Goal: Navigation & Orientation: Find specific page/section

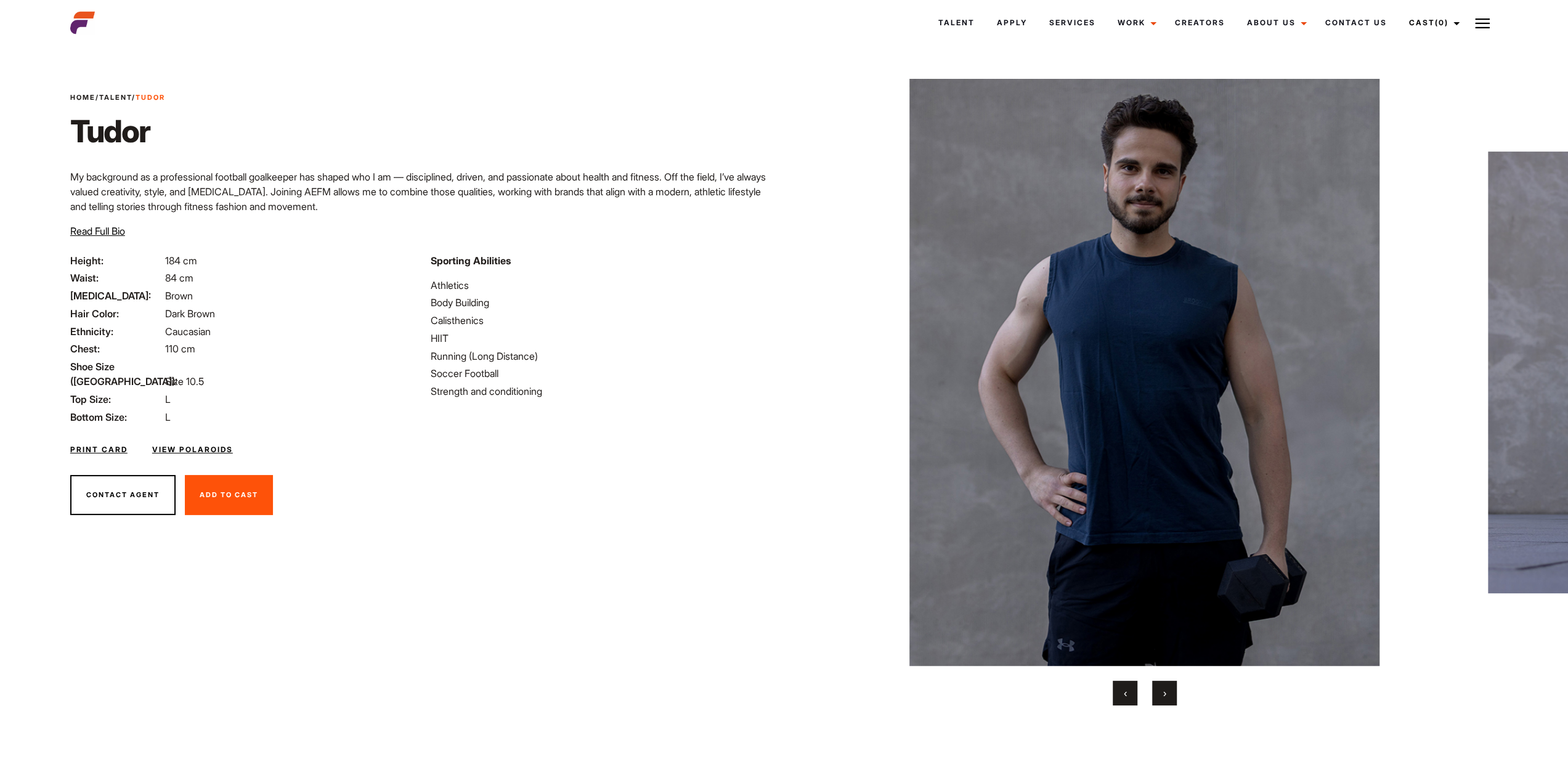
click at [1171, 697] on button "›" at bounding box center [1164, 693] width 25 height 25
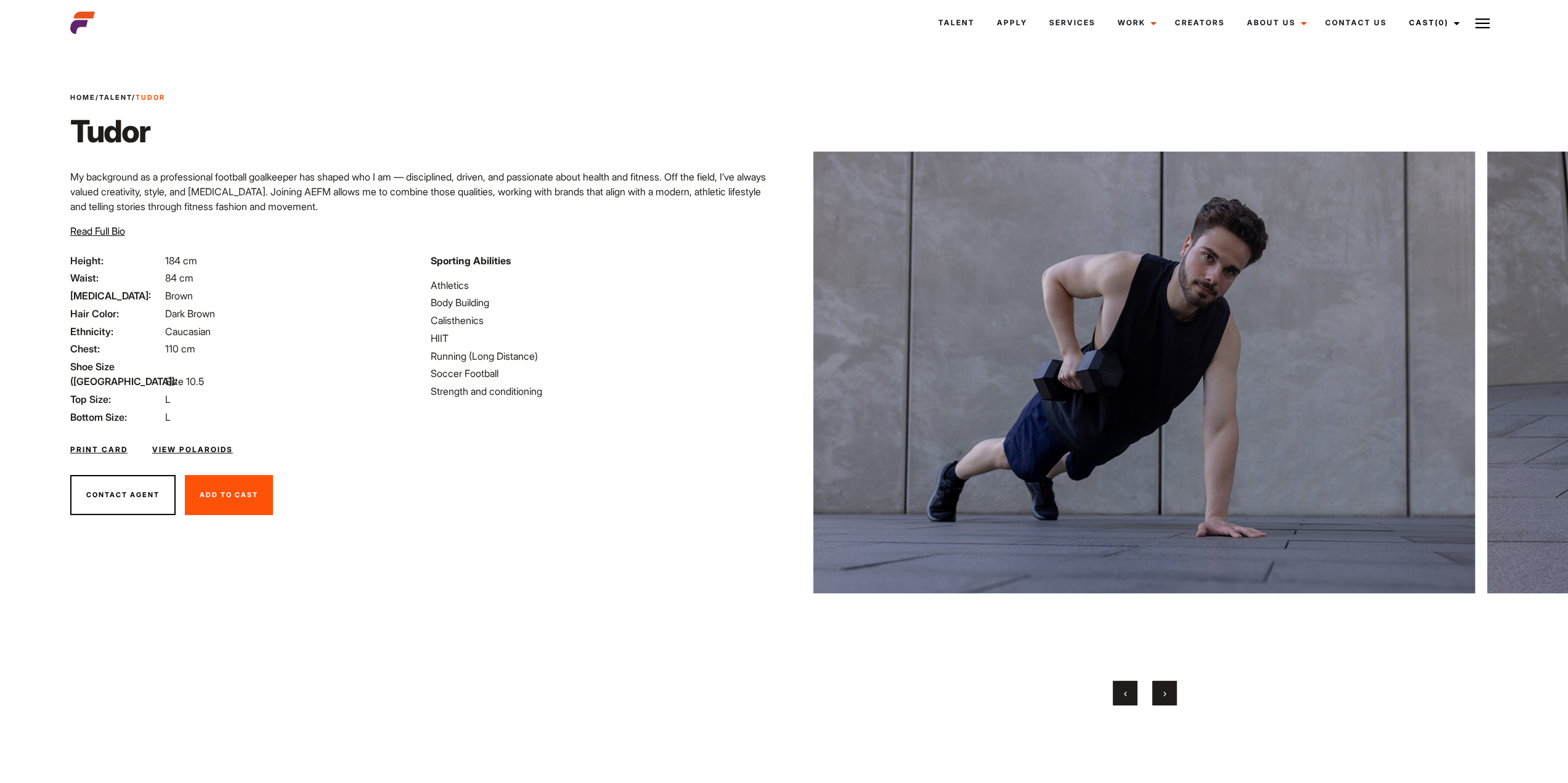
click at [1170, 697] on button "›" at bounding box center [1164, 693] width 25 height 25
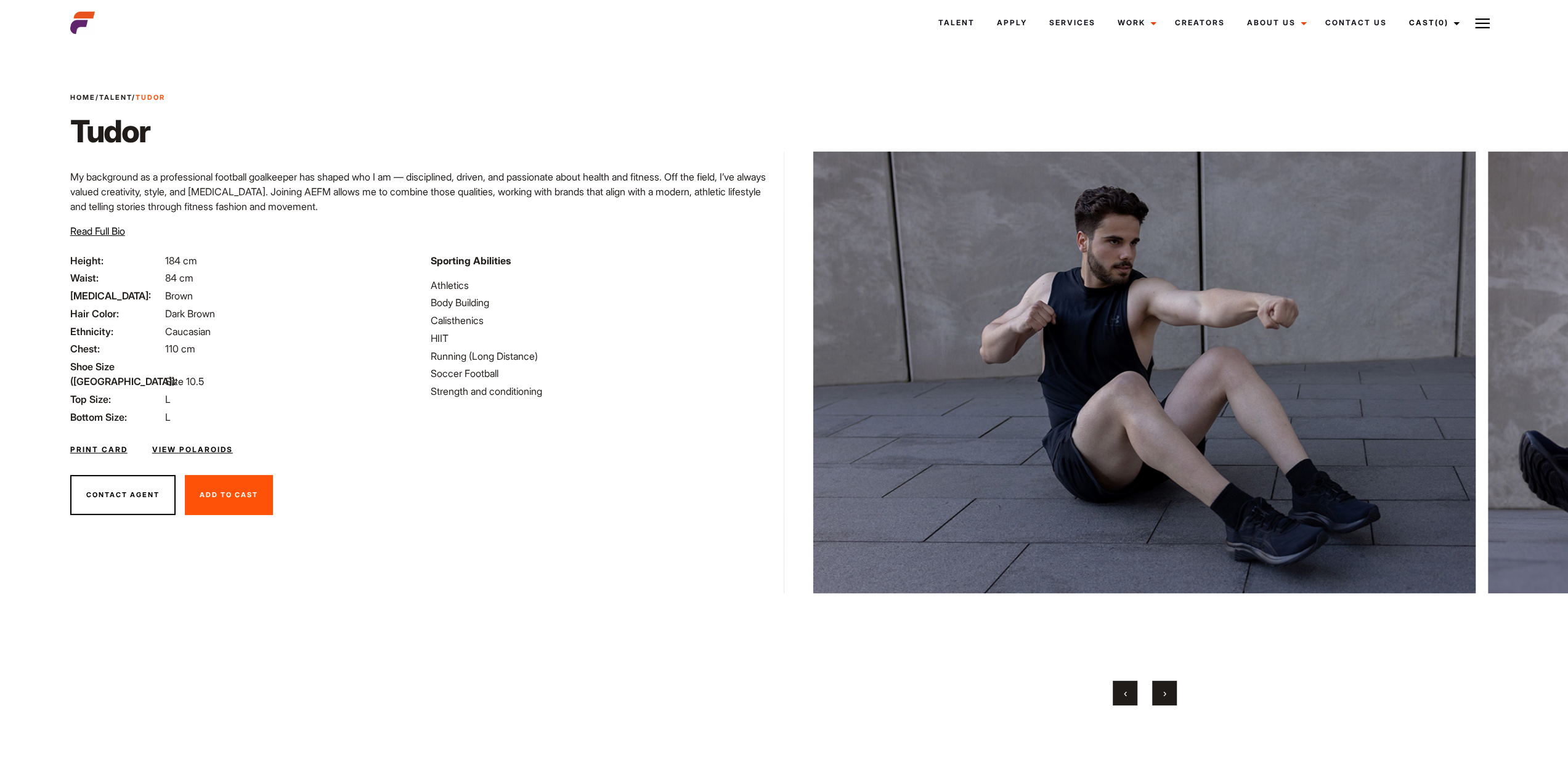
click at [1171, 697] on button "›" at bounding box center [1164, 693] width 25 height 25
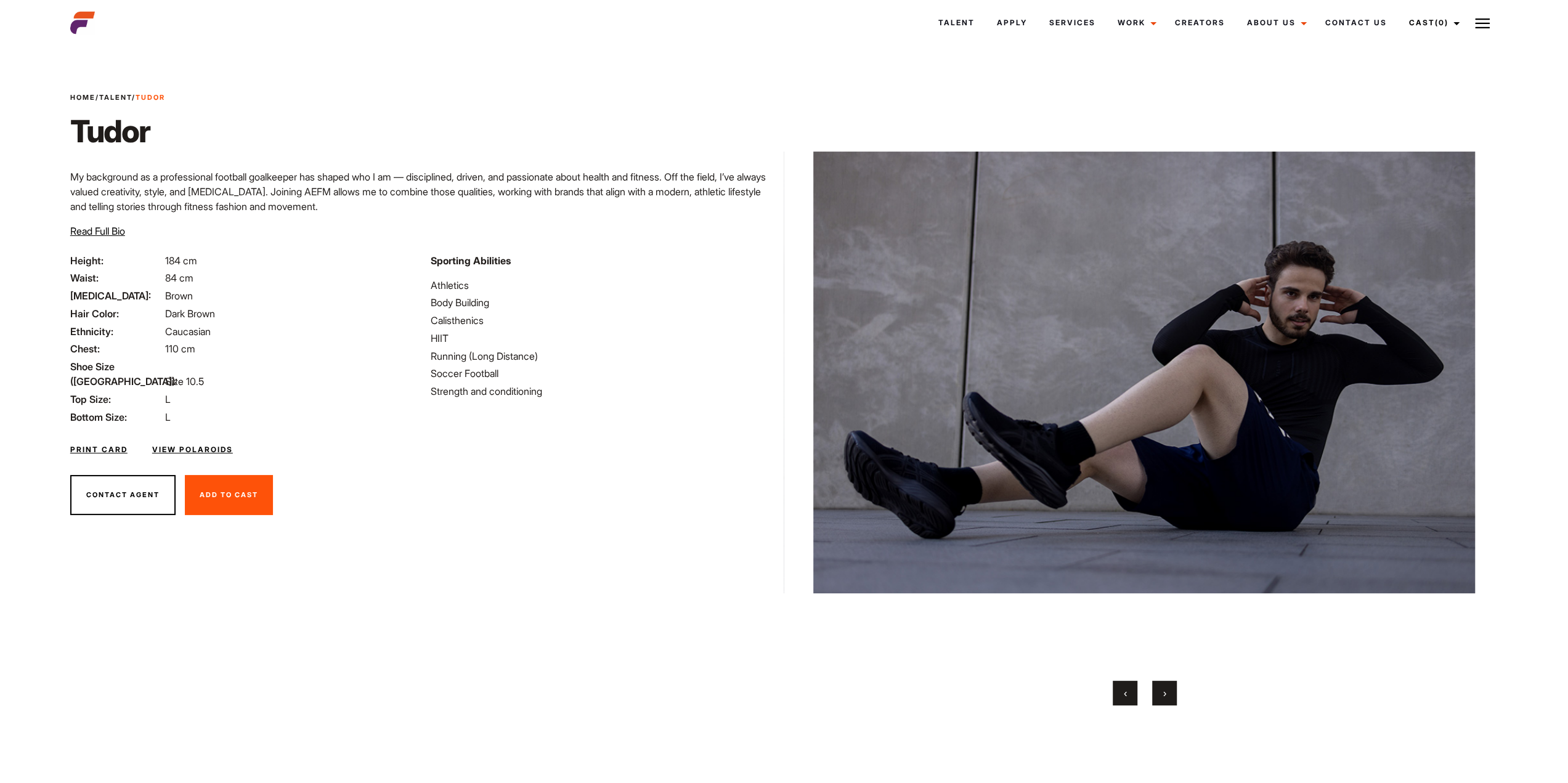
click at [1169, 699] on button "›" at bounding box center [1164, 693] width 25 height 25
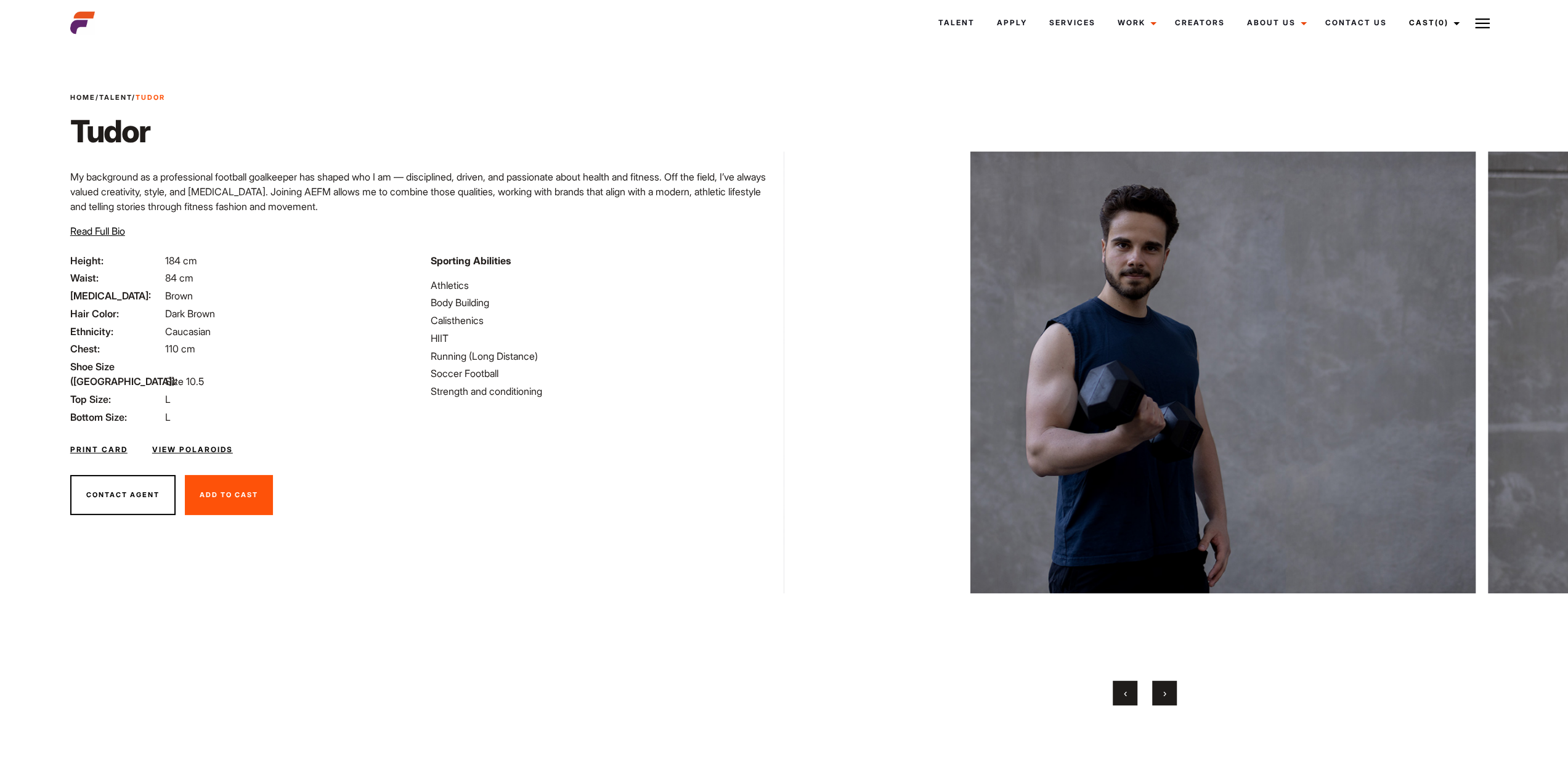
click at [1170, 699] on button "›" at bounding box center [1164, 693] width 25 height 25
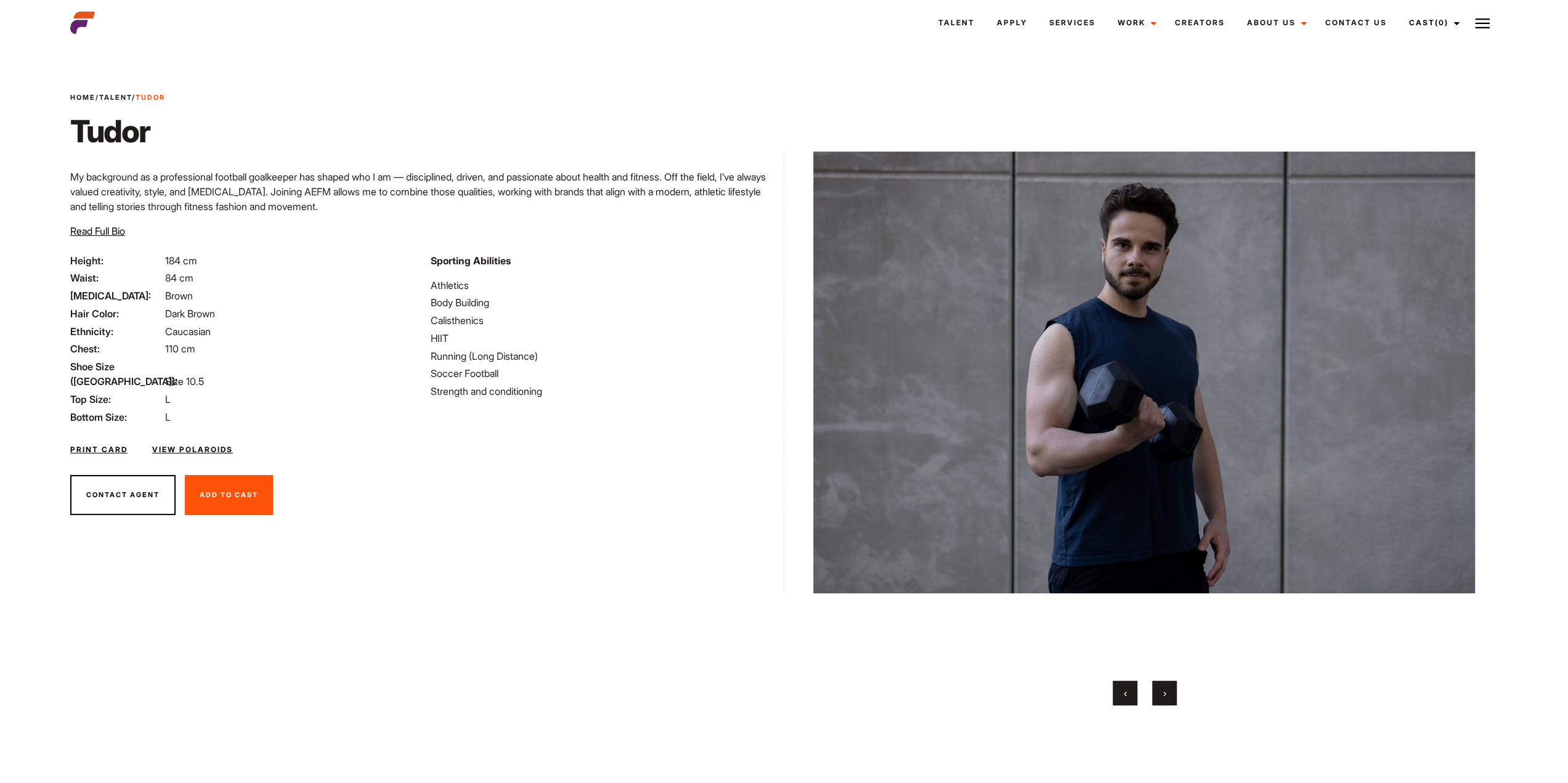
click at [1169, 701] on button "›" at bounding box center [1164, 693] width 25 height 25
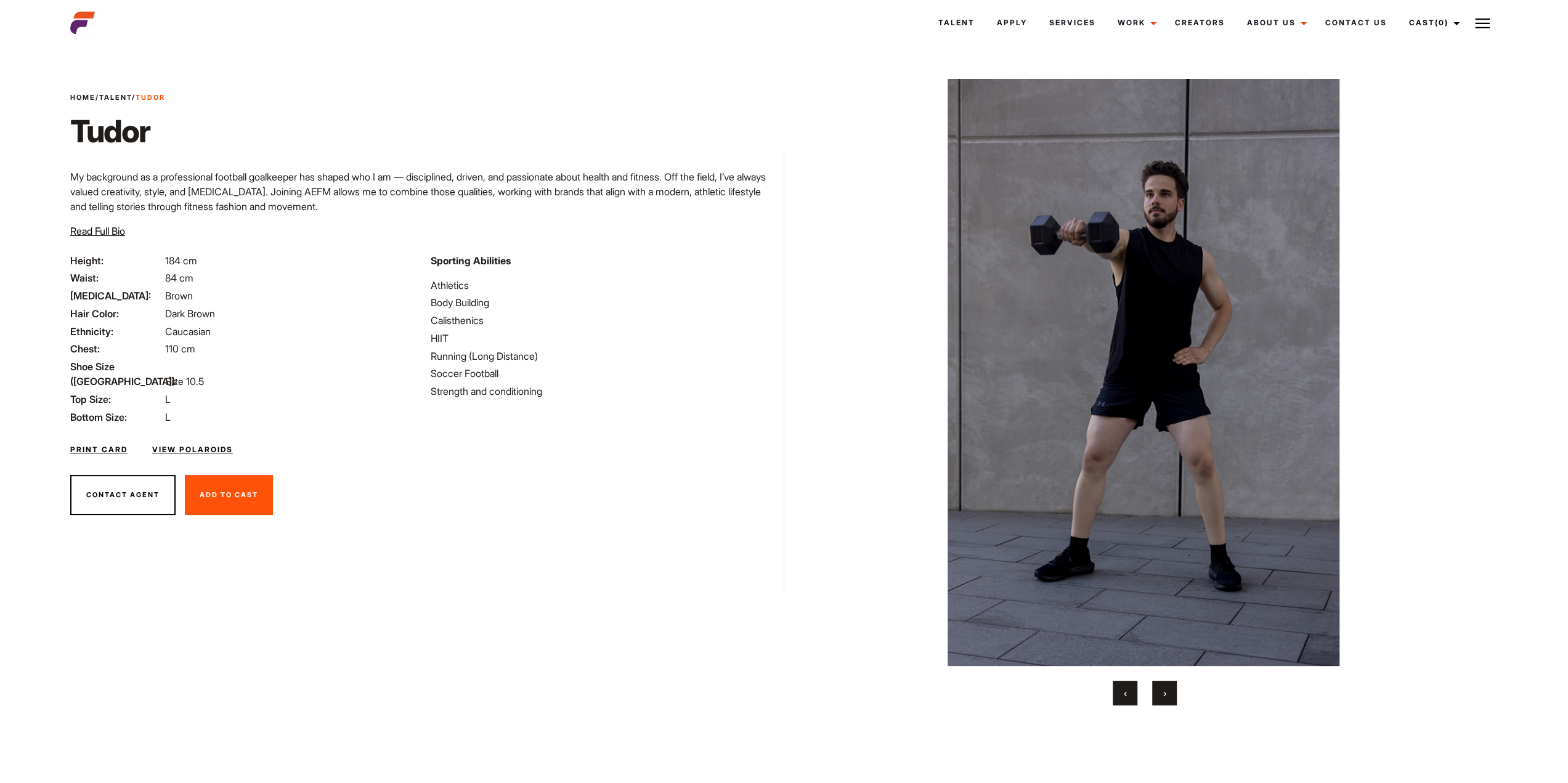
click at [1171, 700] on button "›" at bounding box center [1164, 693] width 25 height 25
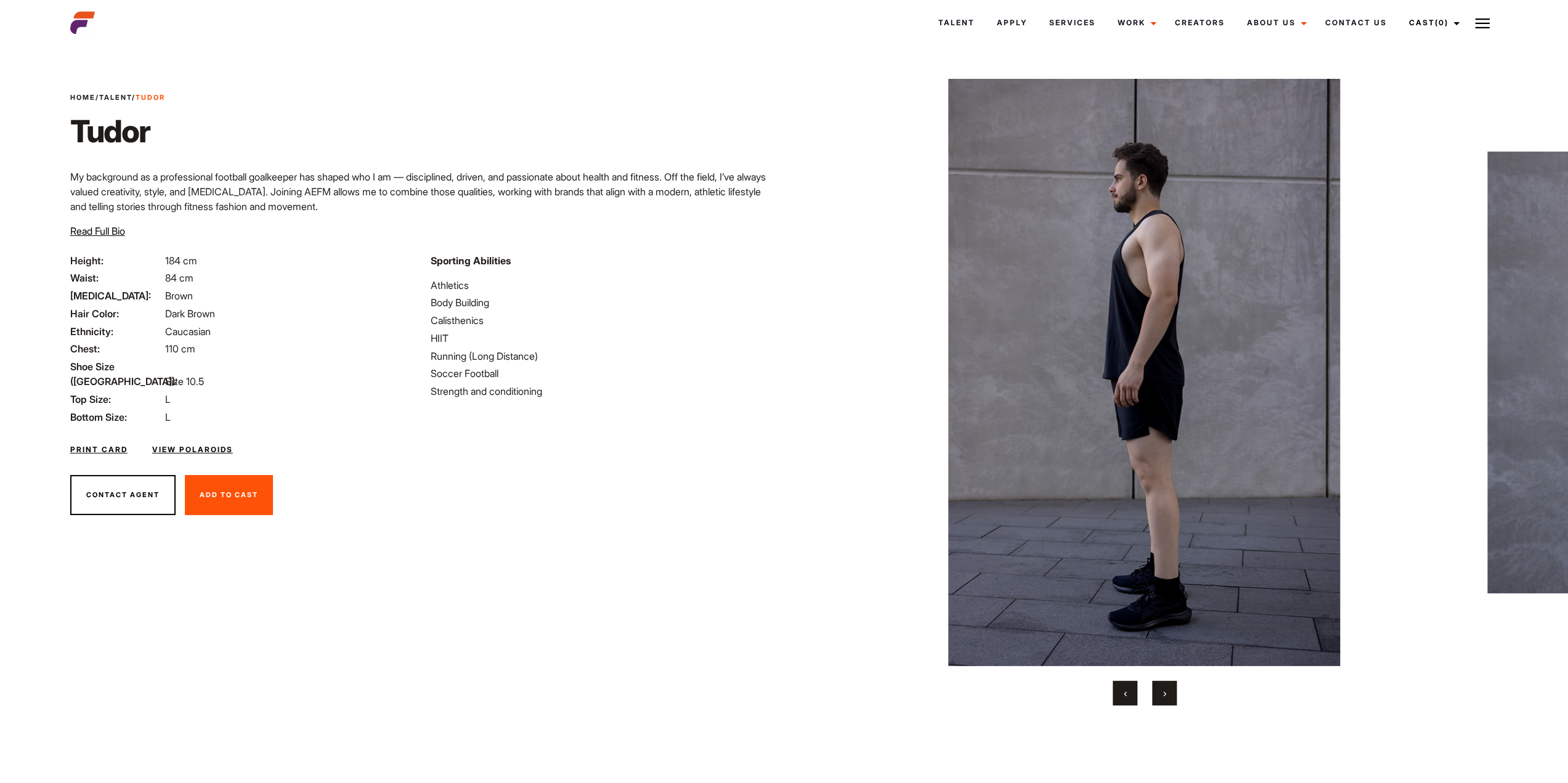
click at [1172, 699] on button "›" at bounding box center [1164, 693] width 25 height 25
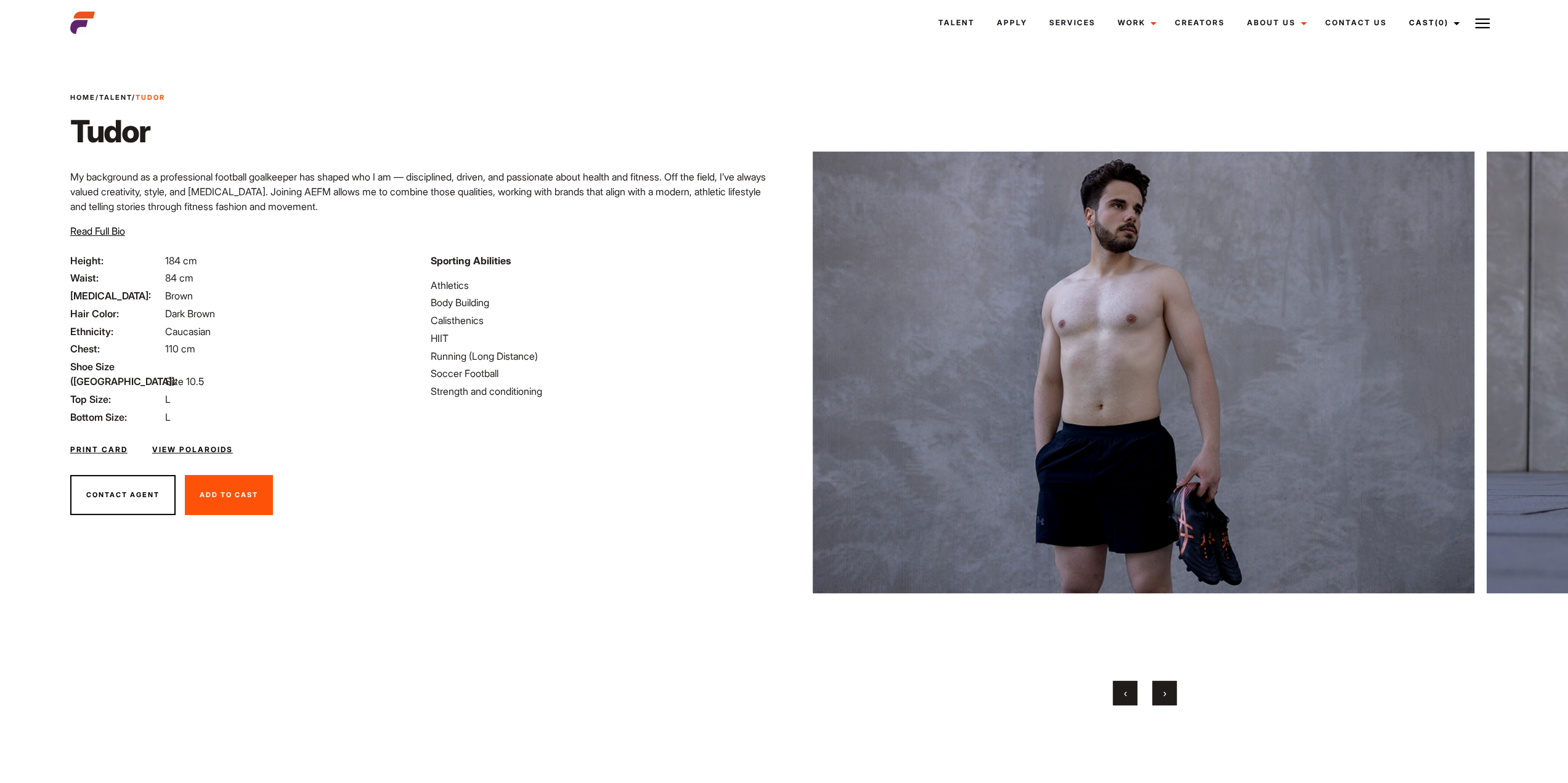
click at [1172, 701] on button "›" at bounding box center [1164, 693] width 25 height 25
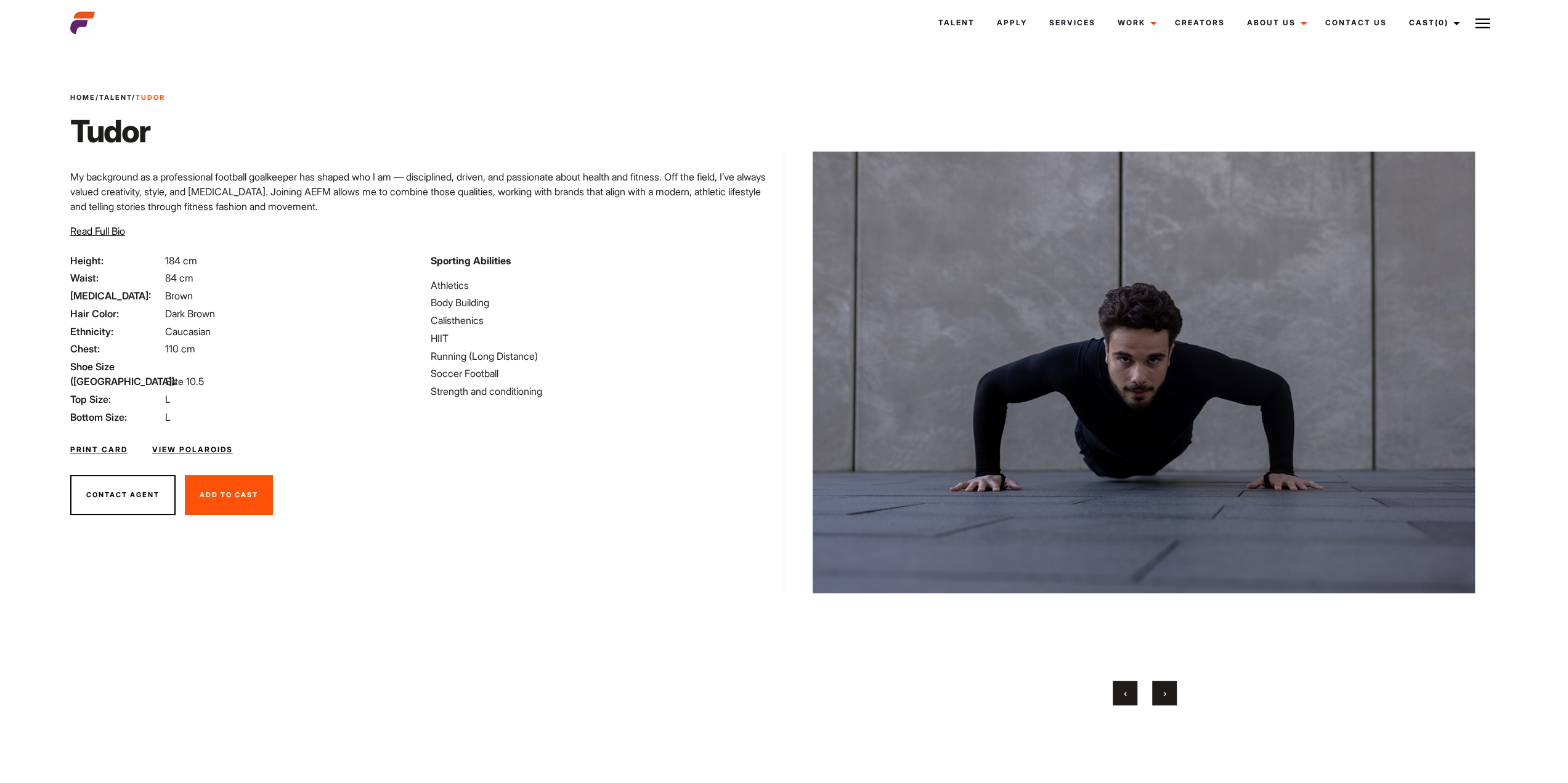
click at [1171, 701] on button "›" at bounding box center [1164, 693] width 25 height 25
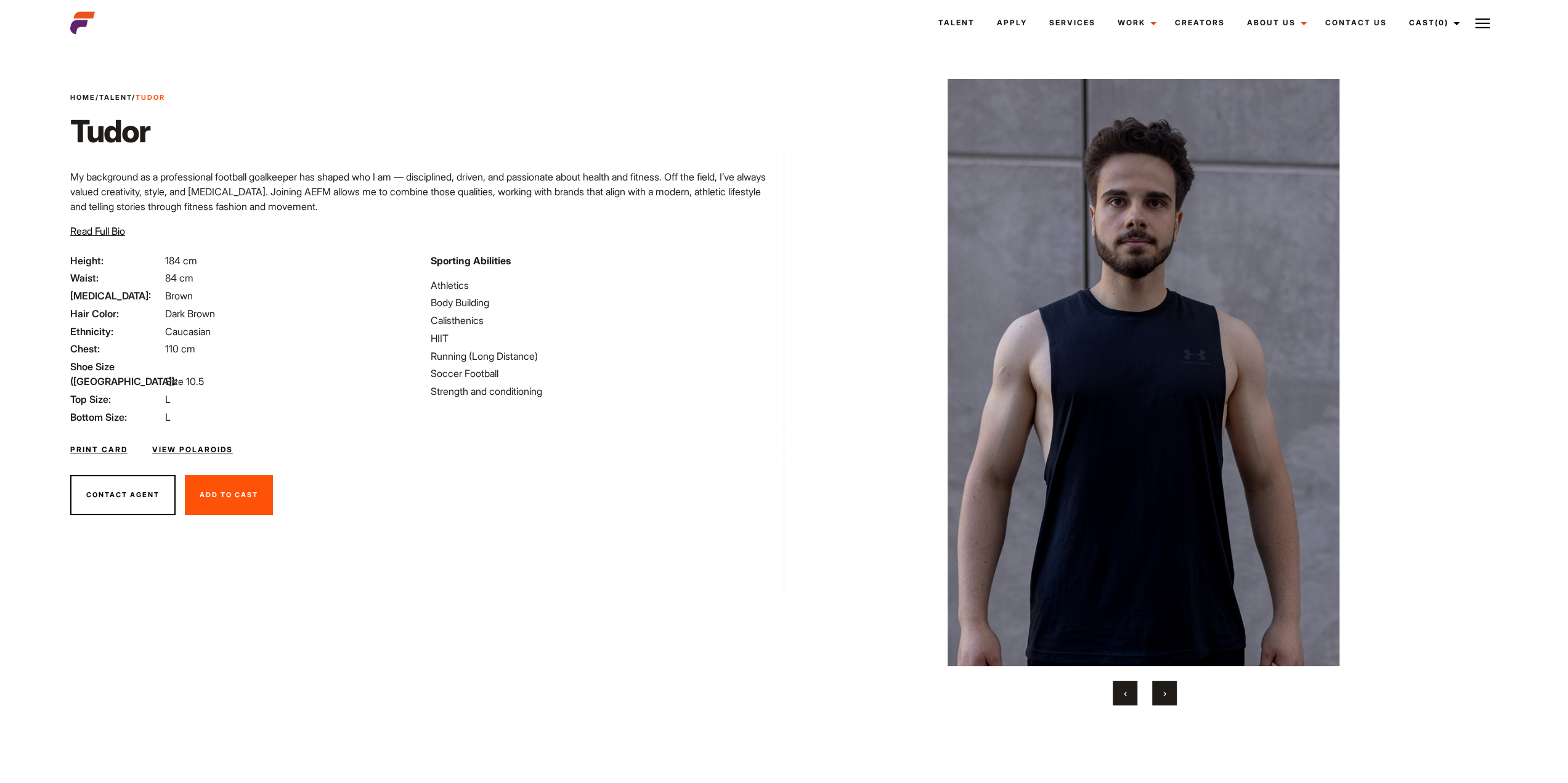
click at [1172, 702] on button "›" at bounding box center [1164, 693] width 25 height 25
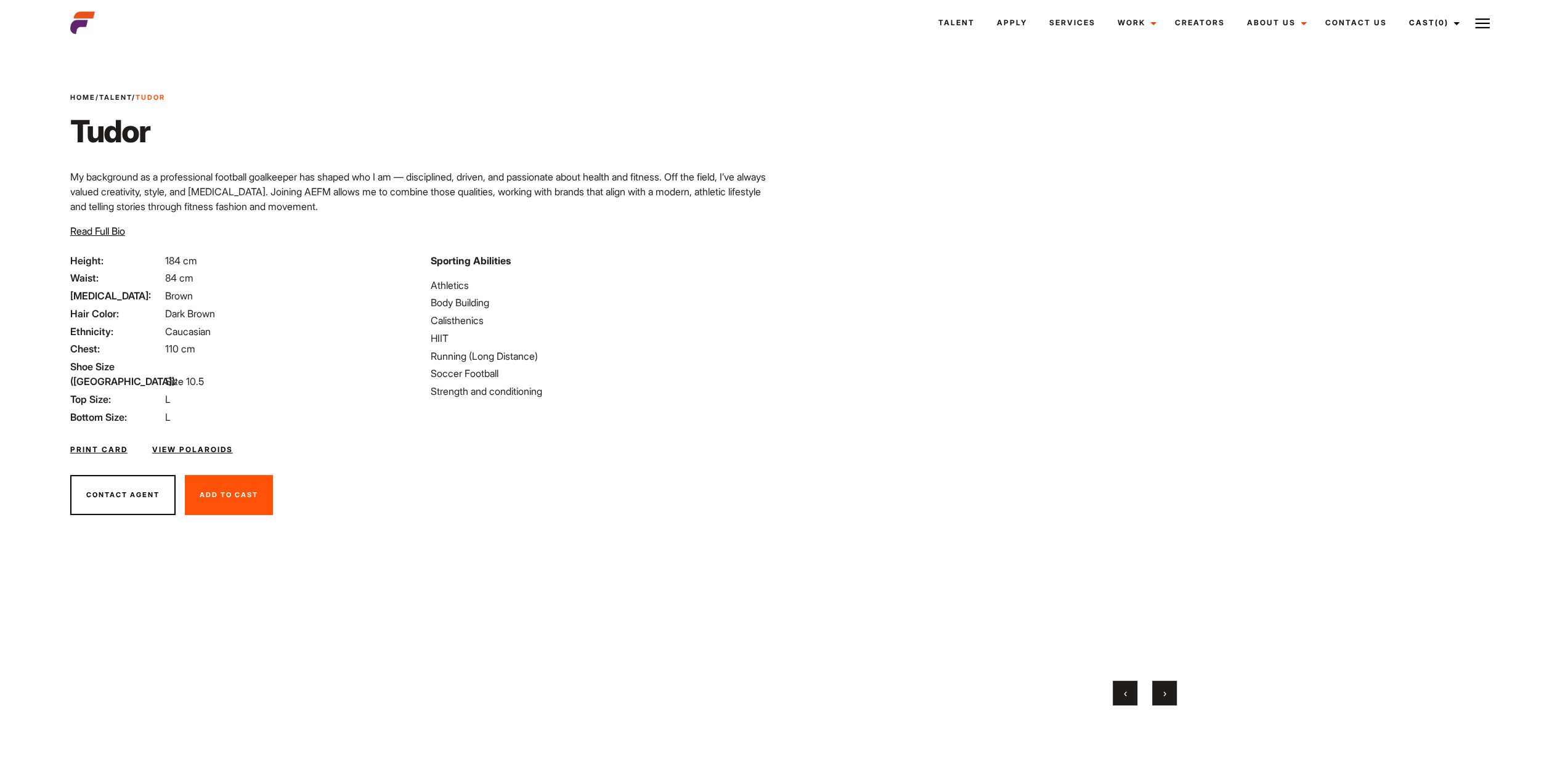
click at [1170, 703] on button "›" at bounding box center [1164, 693] width 25 height 25
click at [1172, 703] on button "›" at bounding box center [1164, 693] width 25 height 25
click at [1172, 703] on button "›" at bounding box center [1164, 693] width 25 height 25
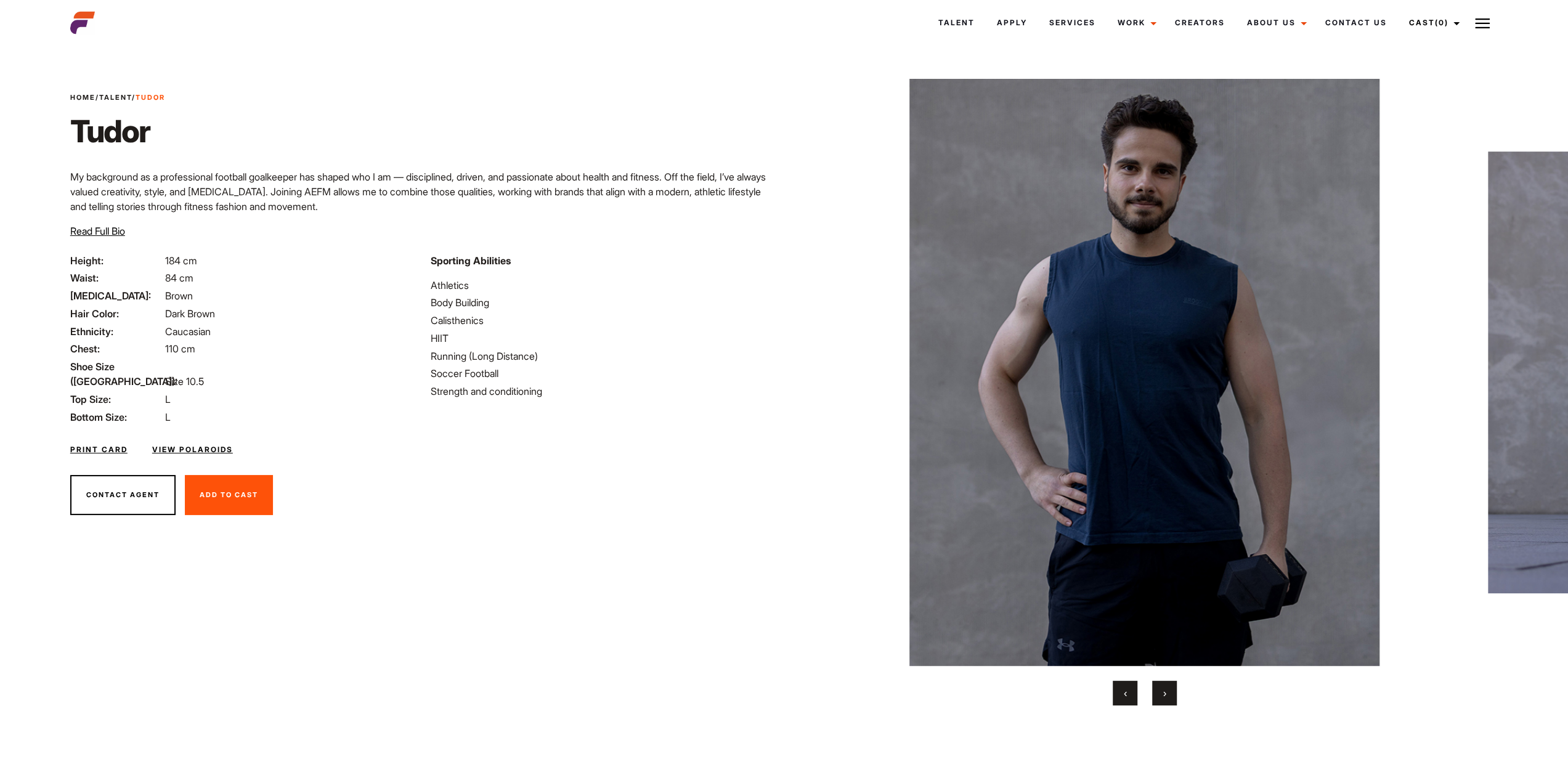
click at [1172, 703] on button "›" at bounding box center [1164, 693] width 25 height 25
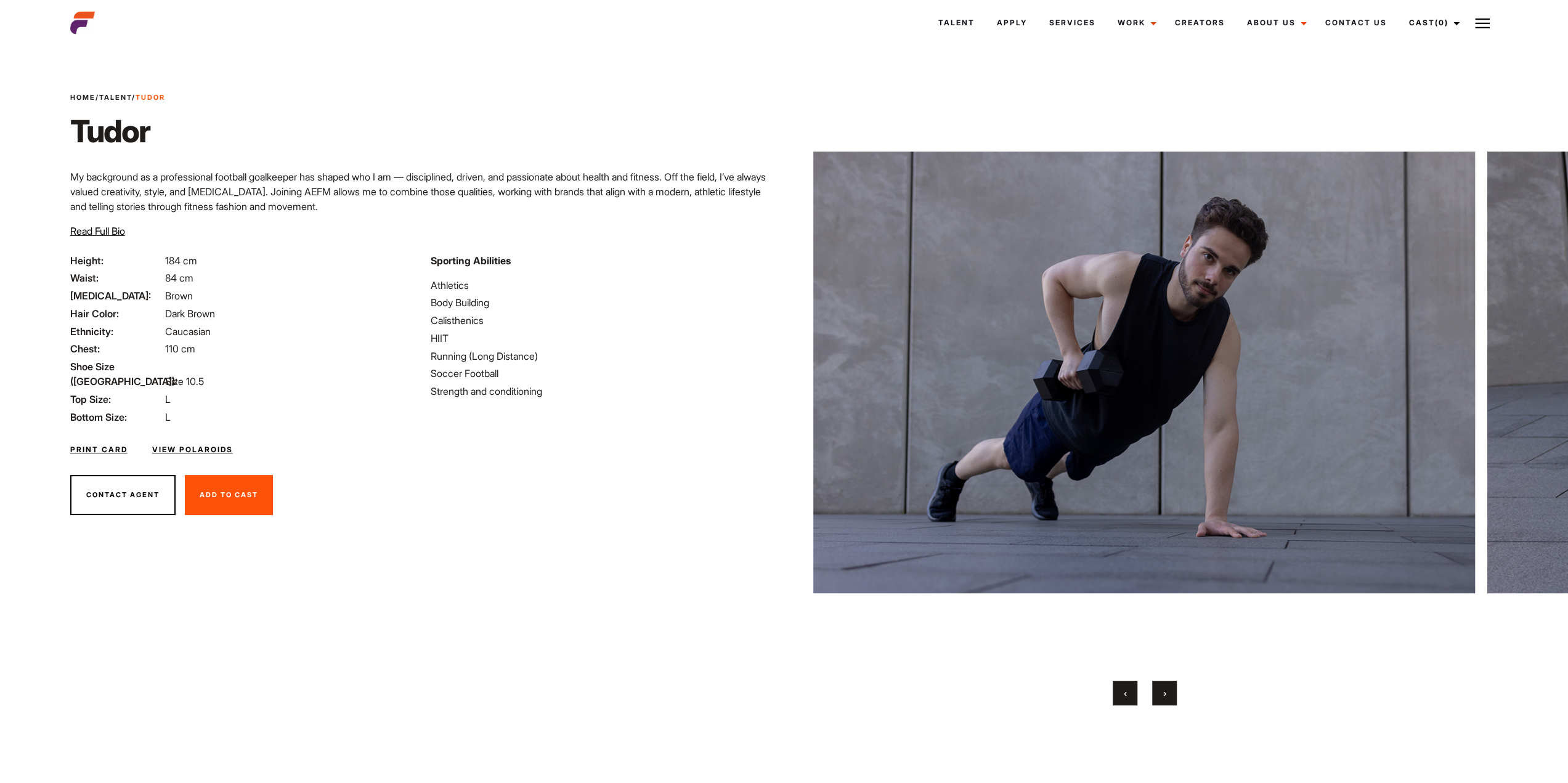
click at [1172, 704] on button "›" at bounding box center [1164, 693] width 25 height 25
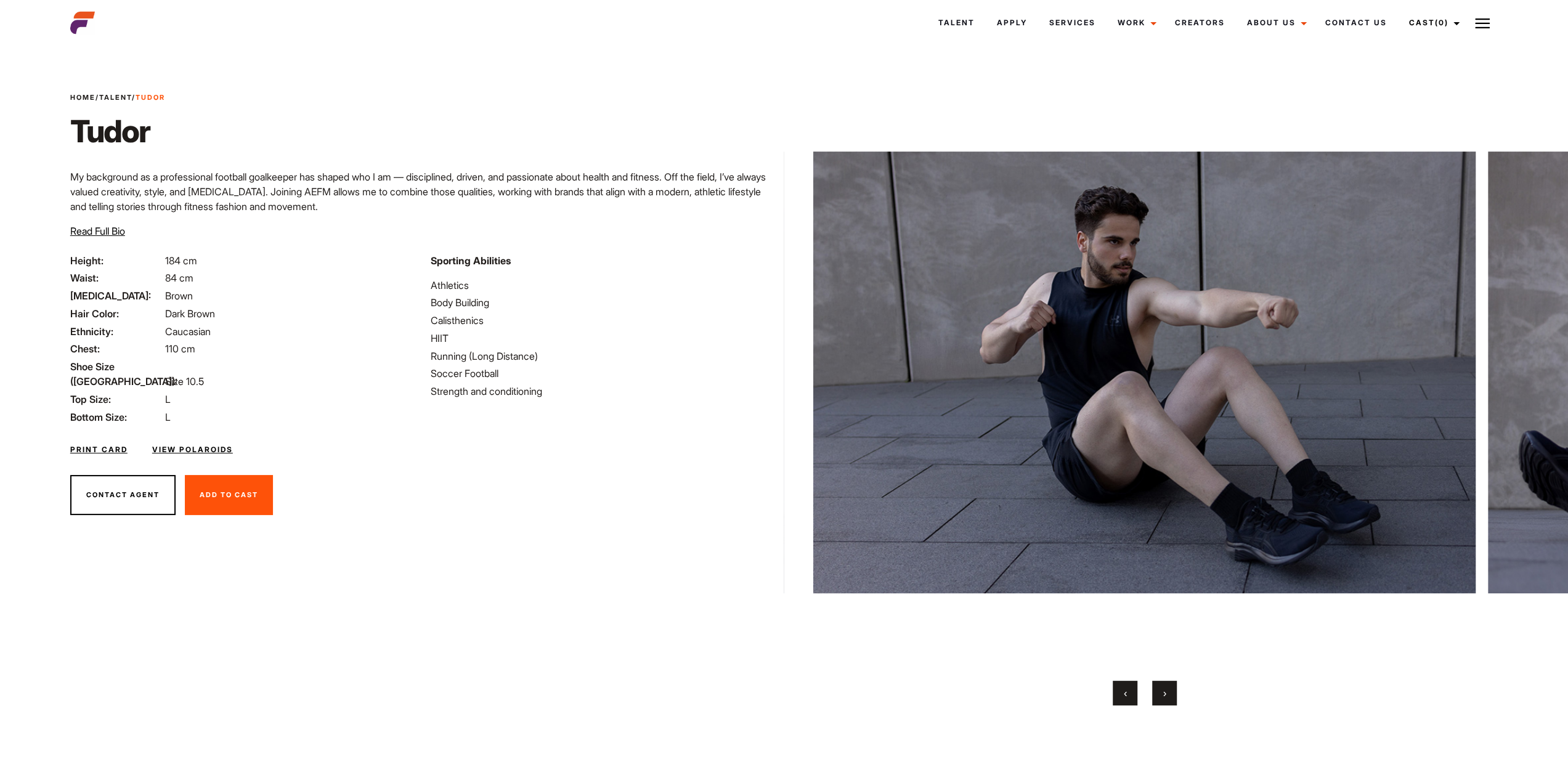
click at [1172, 705] on button "›" at bounding box center [1164, 693] width 25 height 25
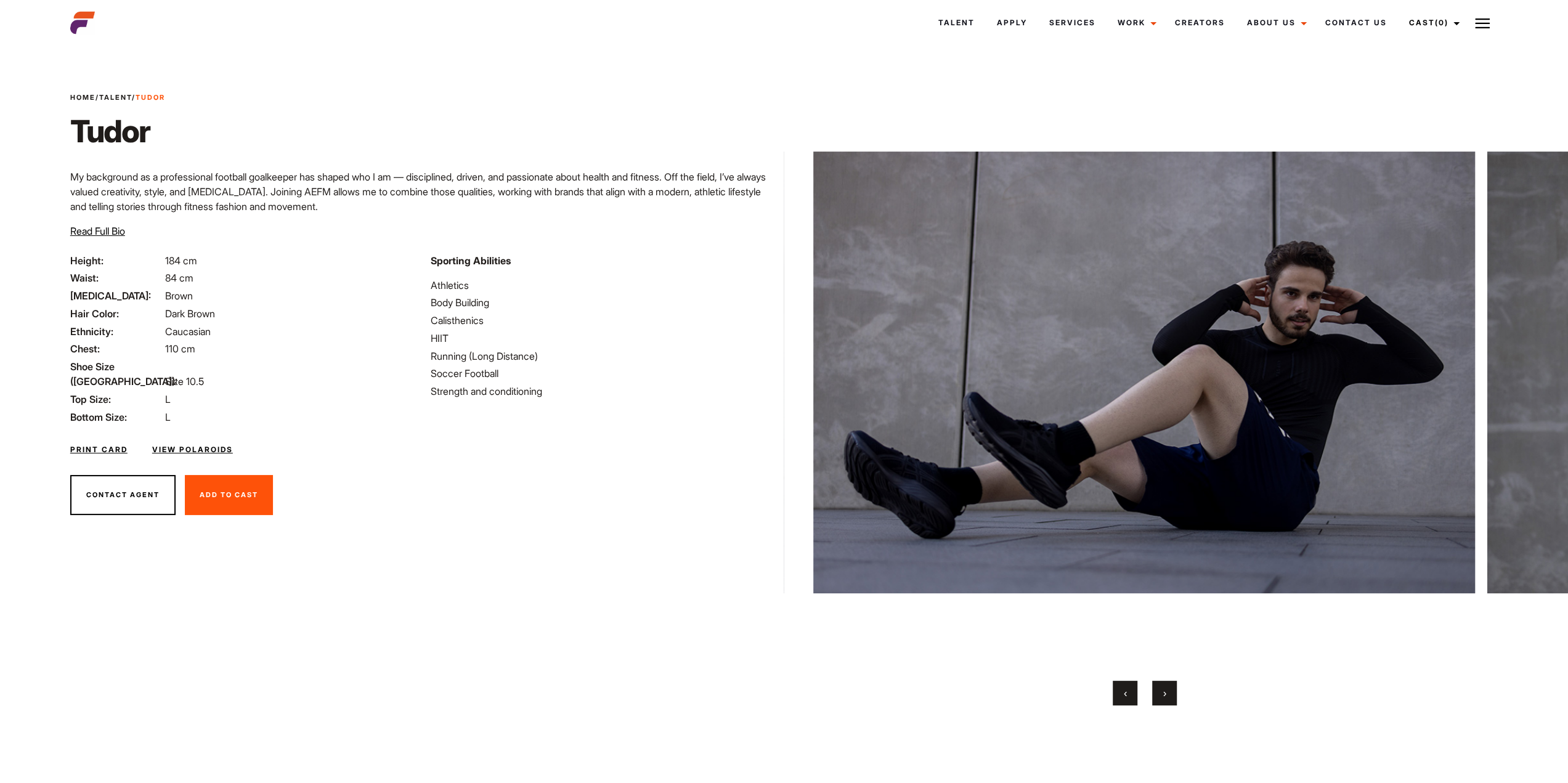
click at [1171, 705] on button "›" at bounding box center [1164, 693] width 25 height 25
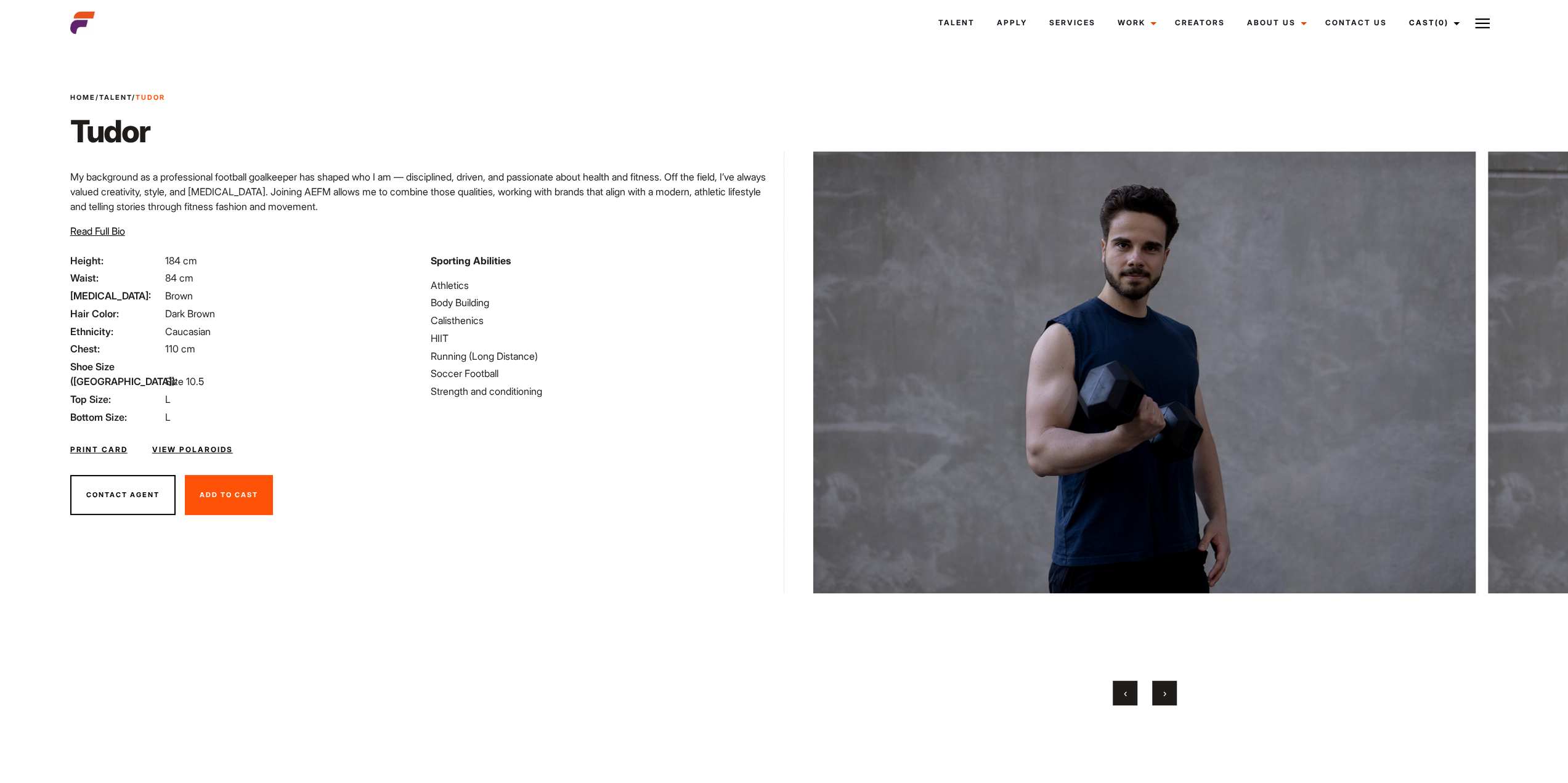
click at [1170, 705] on div "Home / Talent / [PERSON_NAME] [PERSON_NAME] ‹ ›" at bounding box center [1145, 416] width 722 height 734
